Goal: Communication & Community: Answer question/provide support

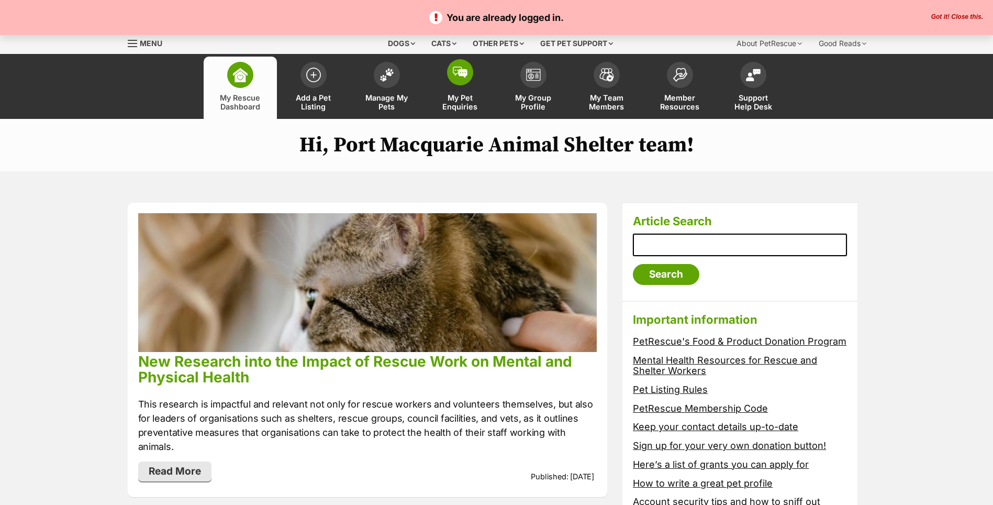
click at [449, 86] on link "My Pet Enquiries" at bounding box center [459, 88] width 73 height 62
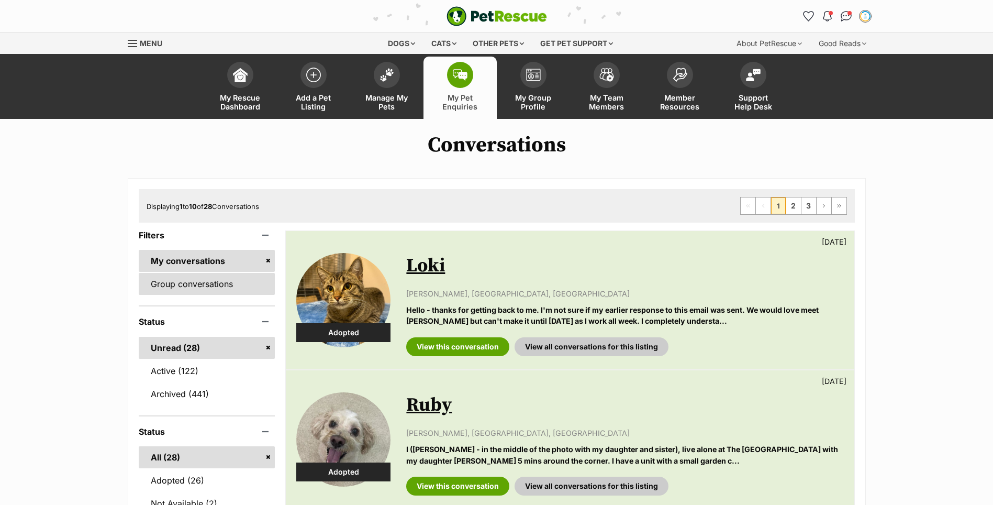
click at [177, 287] on link "Group conversations" at bounding box center [207, 284] width 137 height 22
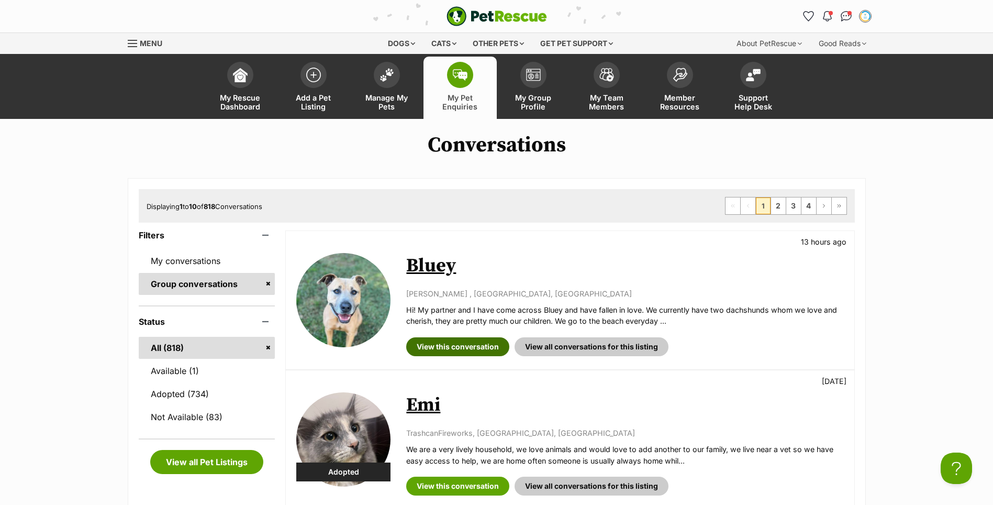
click at [464, 344] on link "View this conversation" at bounding box center [457, 346] width 103 height 19
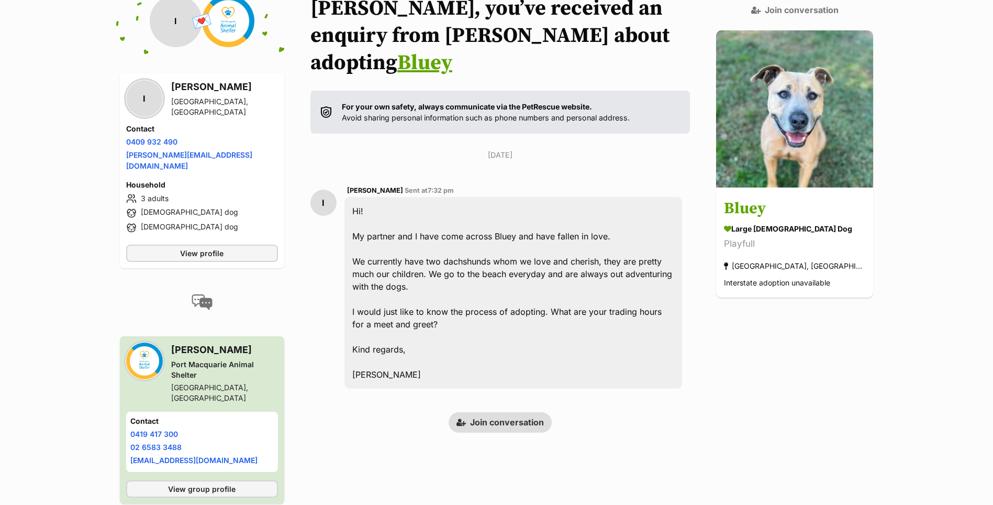
scroll to position [242, 0]
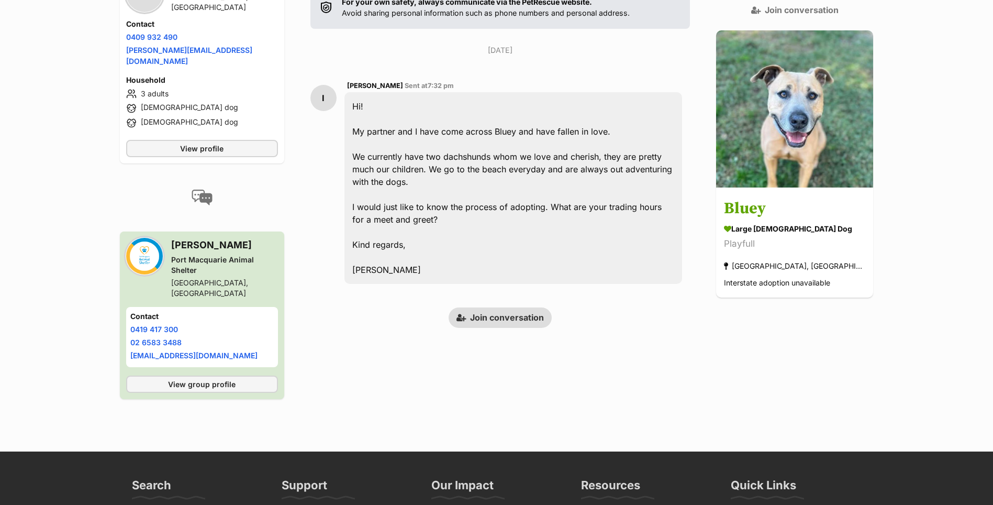
click at [514, 307] on link "Join conversation" at bounding box center [500, 317] width 103 height 20
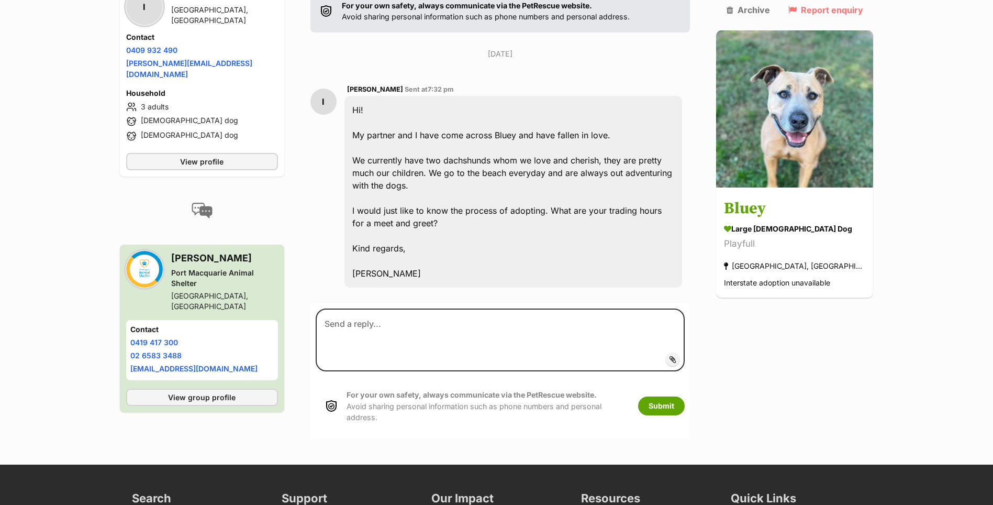
scroll to position [248, 0]
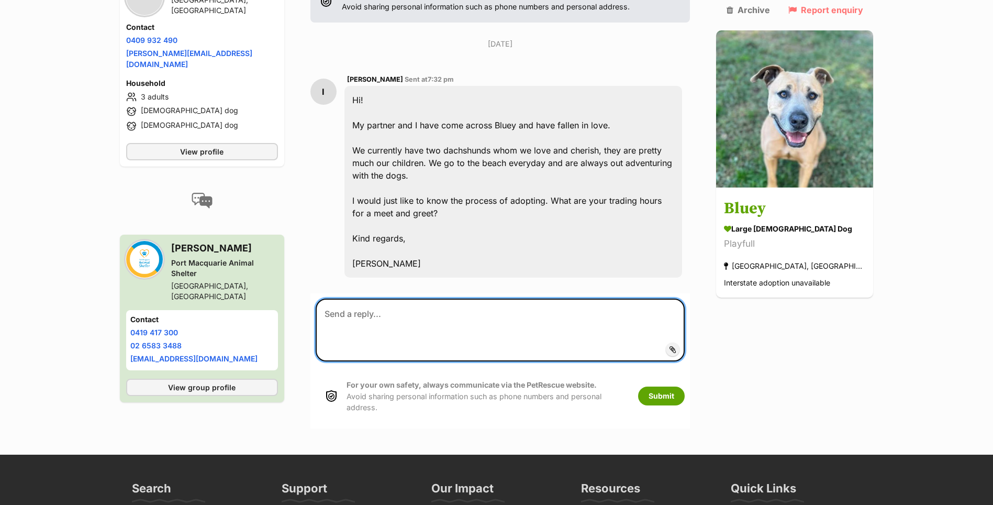
click at [499, 305] on textarea at bounding box center [501, 329] width 370 height 63
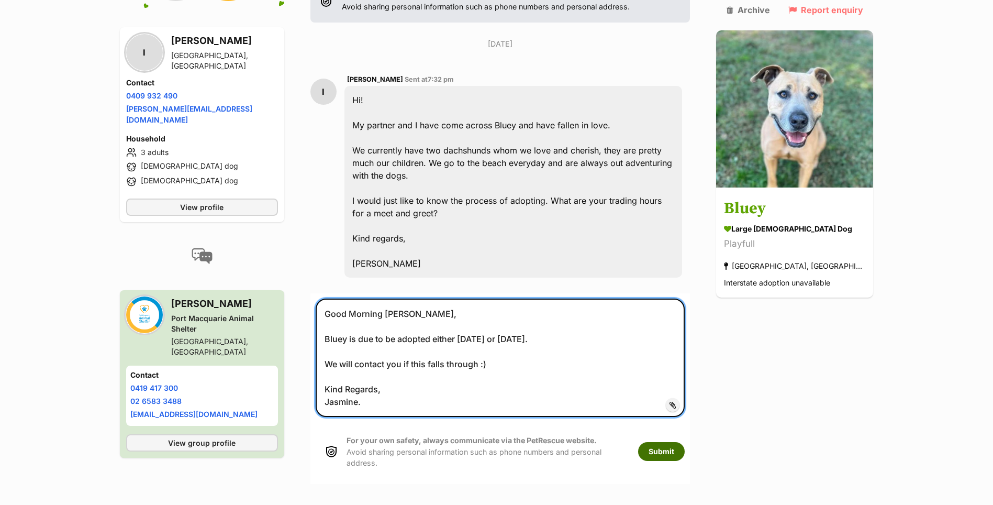
type textarea "Good Morning Isabella, Bluey is due to be adopted either tomorrow or Friday. We…"
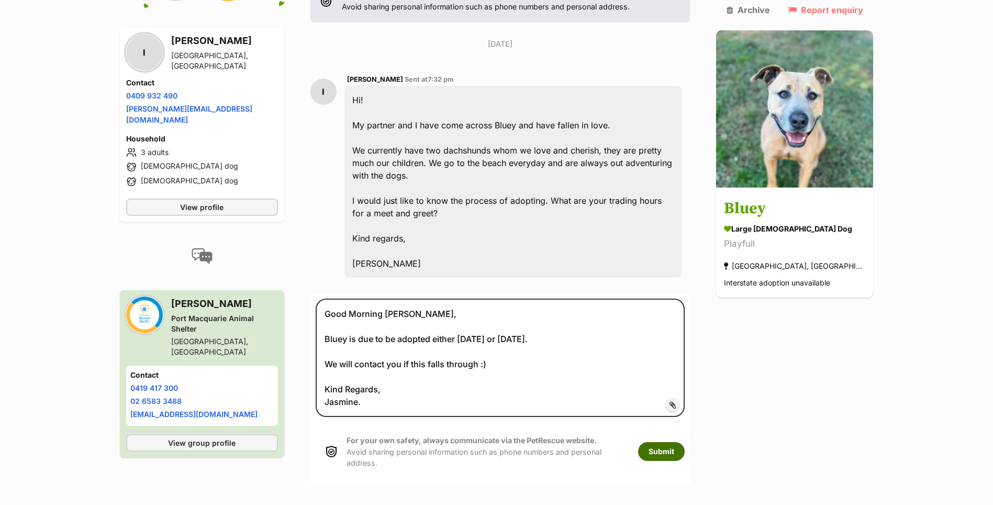
click at [676, 442] on button "Submit" at bounding box center [661, 451] width 47 height 19
